Goal: Information Seeking & Learning: Learn about a topic

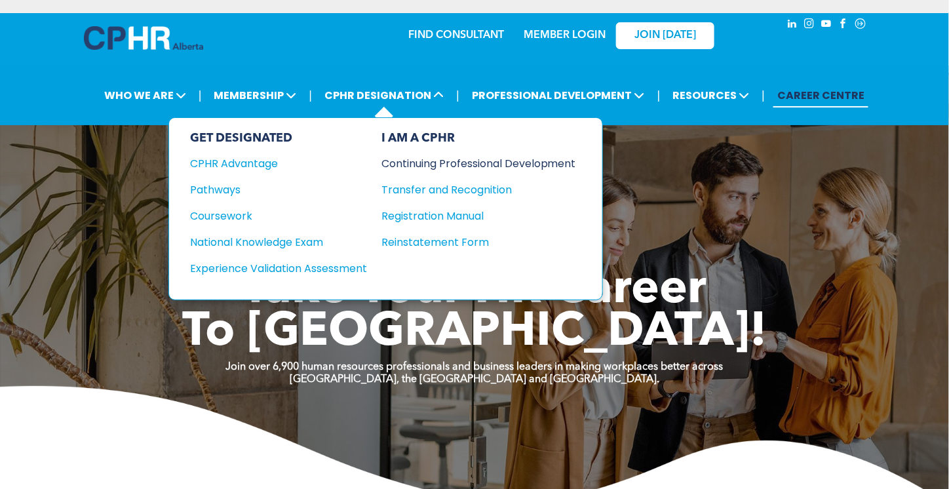
click at [411, 168] on div "Continuing Professional Development" at bounding box center [468, 163] width 175 height 16
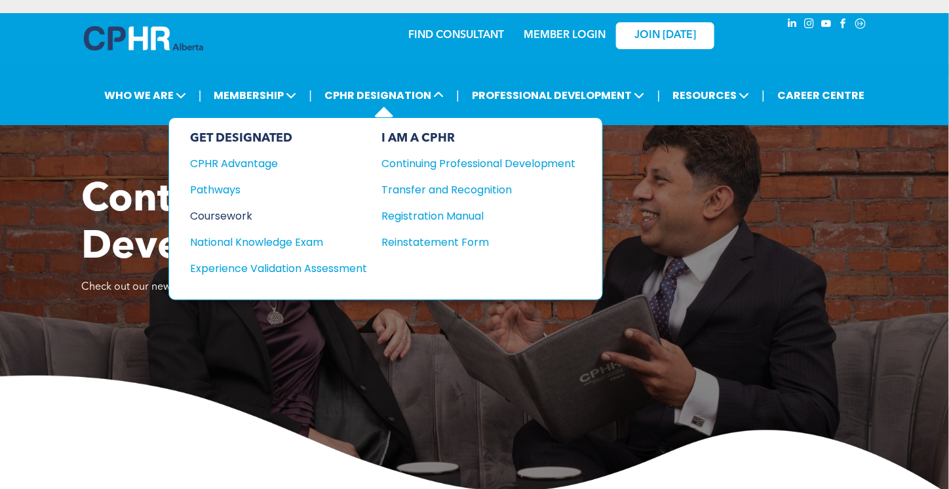
click at [237, 209] on div "Coursework" at bounding box center [269, 216] width 159 height 16
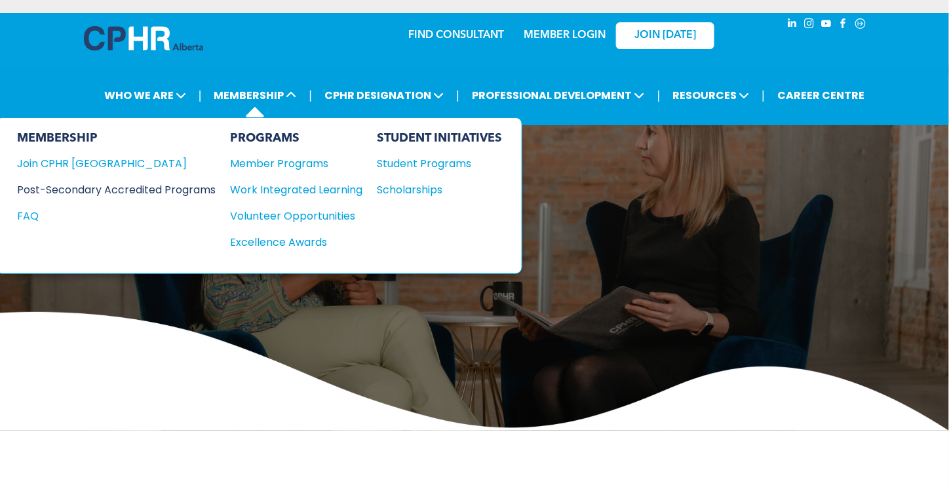
click at [147, 183] on div "Post-Secondary Accredited Programs" at bounding box center [106, 190] width 179 height 16
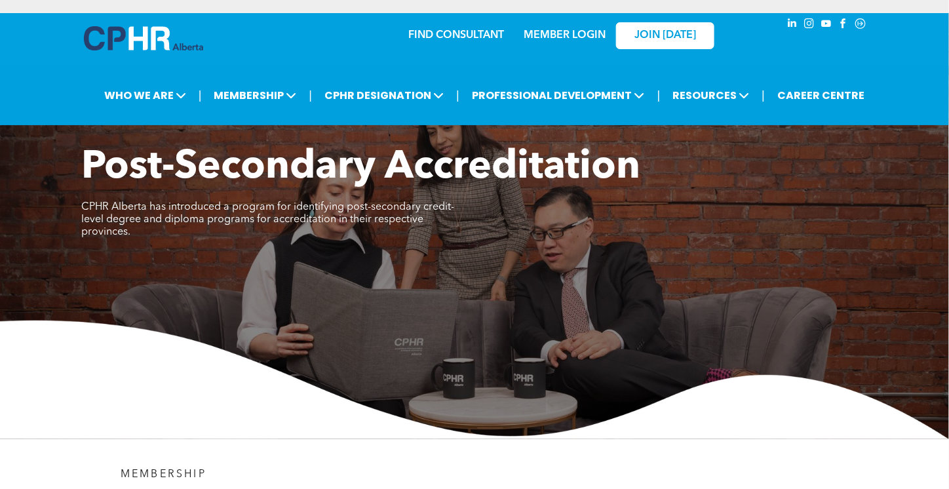
scroll to position [328, 0]
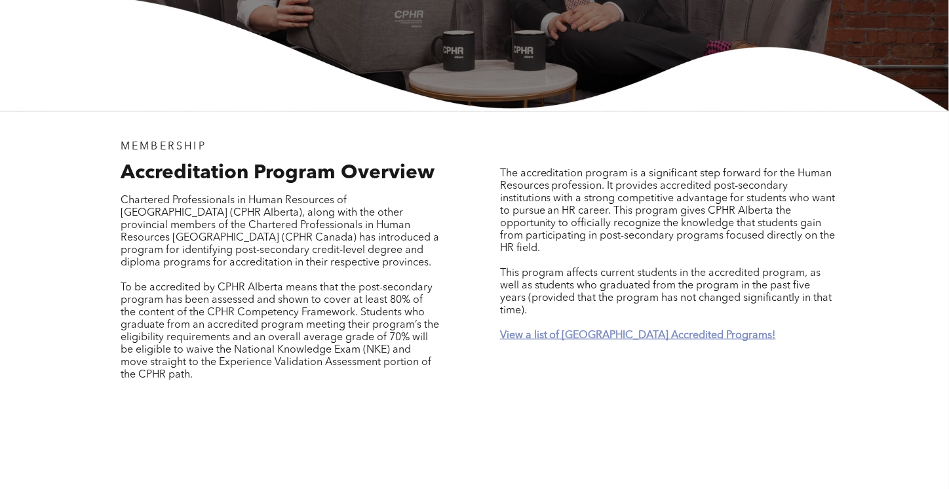
click at [545, 330] on strong "View a list of Alberta Accredited Programs!" at bounding box center [638, 335] width 276 height 10
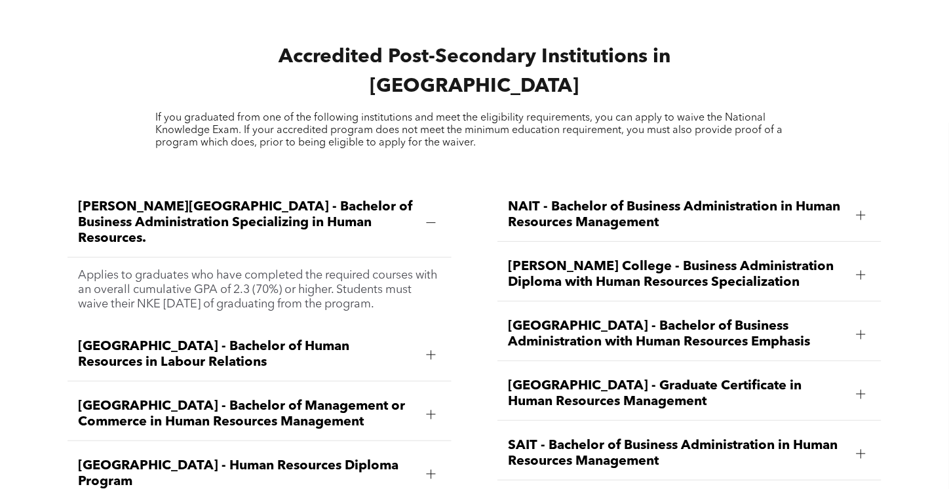
click at [193, 339] on span "Athabasca University - Bachelor of Human Resources in Labour Relations" at bounding box center [247, 354] width 338 height 31
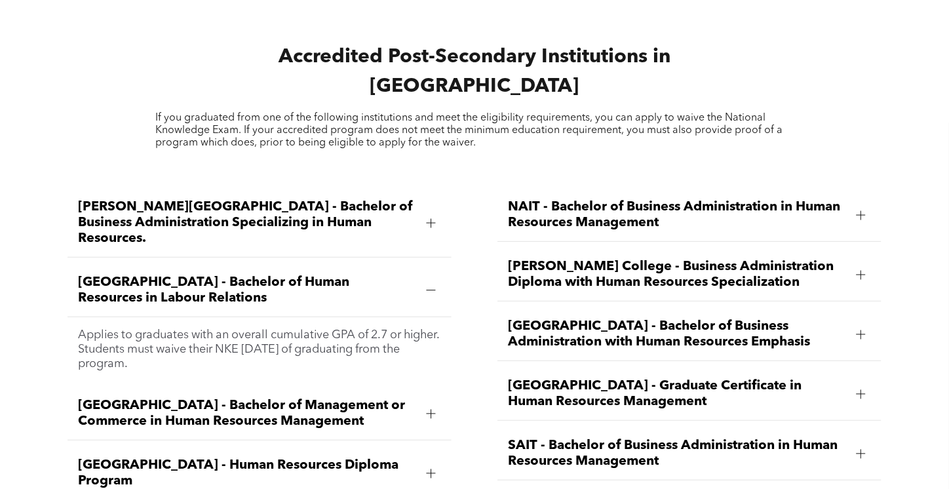
drag, startPoint x: 185, startPoint y: 301, endPoint x: 58, endPoint y: 274, distance: 129.9
click at [58, 274] on div "Ambrose University - Bachelor of Business Administration Specializing in Human …" at bounding box center [259, 493] width 405 height 630
click at [322, 398] on span "Athabasca University - Bachelor of Management or Commerce in Human Resources Ma…" at bounding box center [247, 413] width 338 height 31
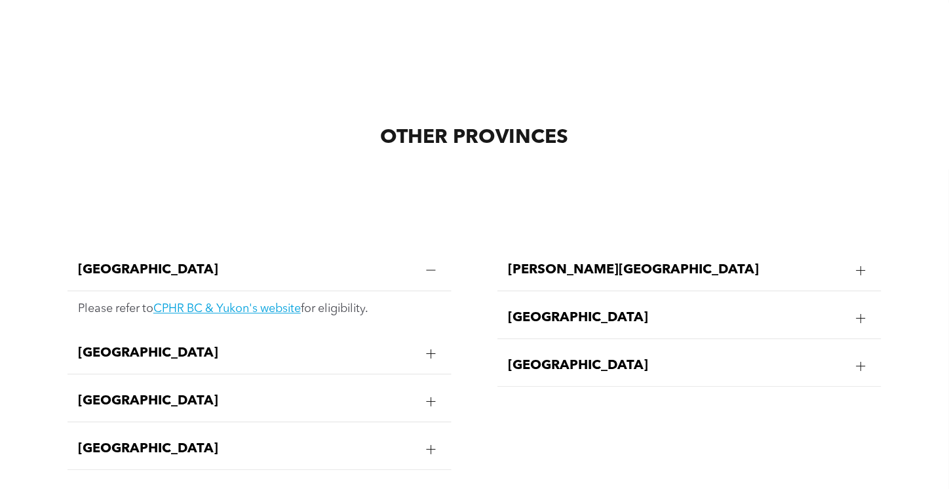
scroll to position [2561, 0]
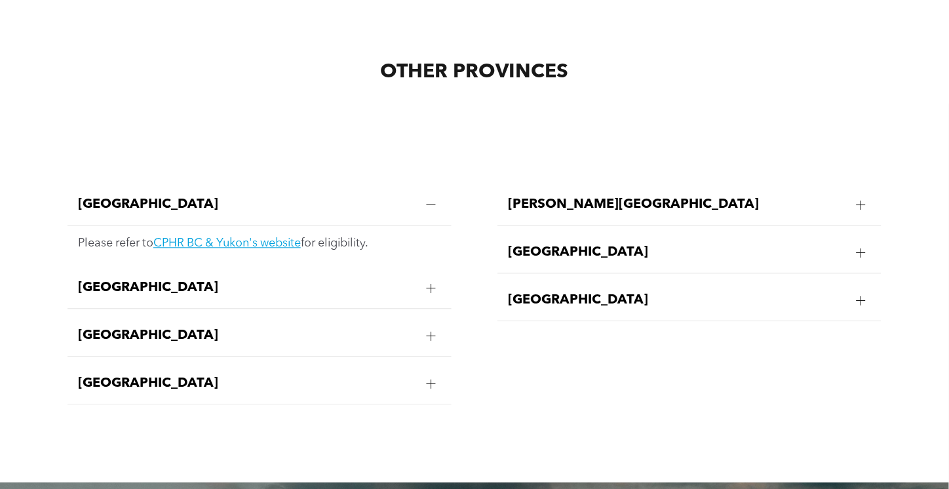
click at [546, 244] on span "Quebec" at bounding box center [677, 252] width 338 height 16
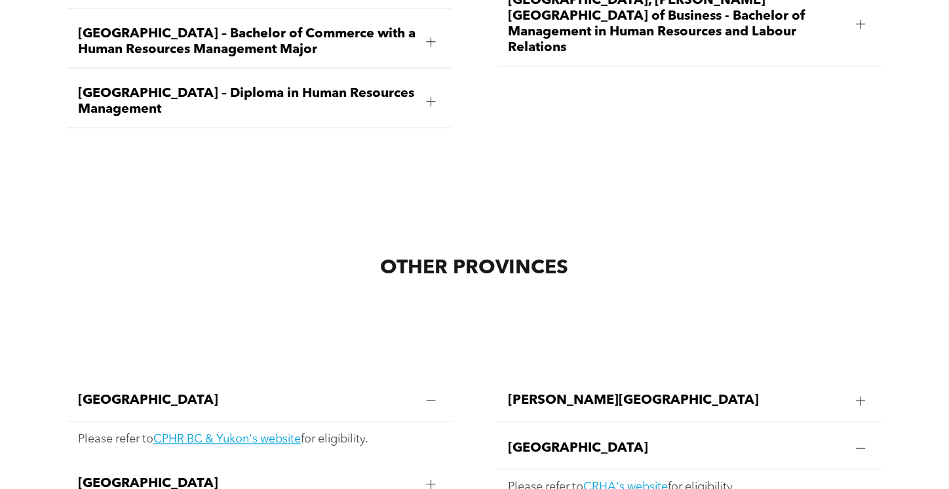
scroll to position [2430, 0]
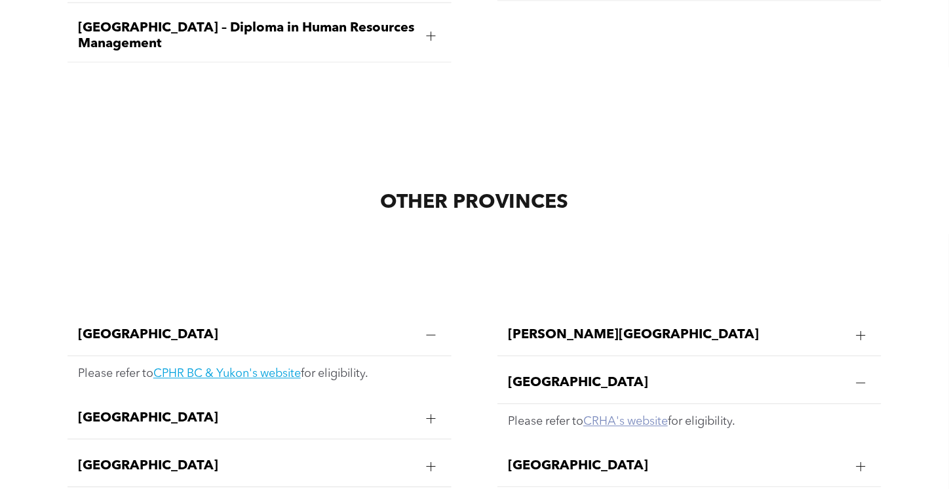
click at [630, 416] on link "CRHA's website" at bounding box center [625, 422] width 85 height 12
